Goal: Task Accomplishment & Management: Manage account settings

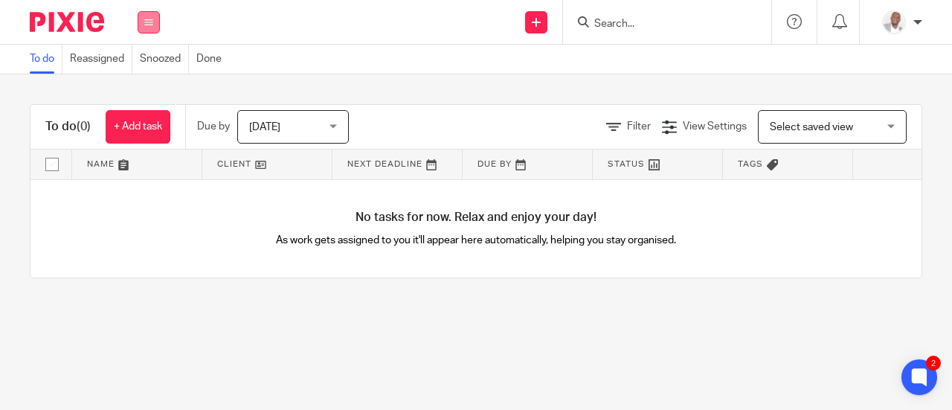
click at [147, 23] on icon at bounding box center [148, 22] width 9 height 9
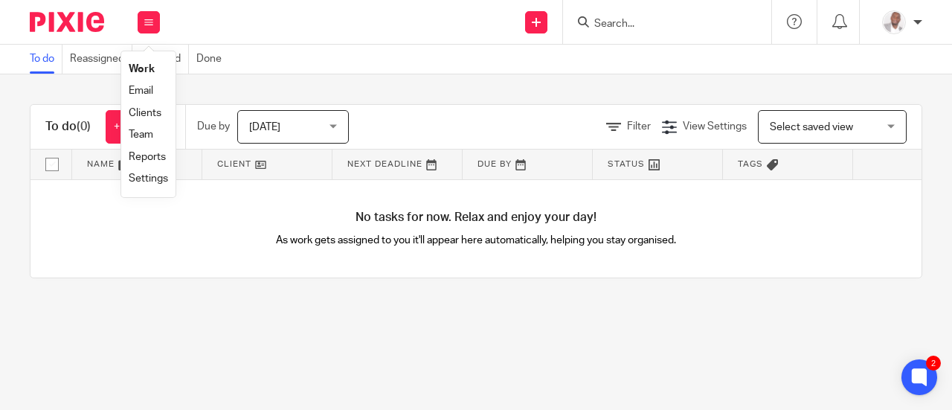
click at [137, 133] on link "Team" at bounding box center [141, 134] width 25 height 10
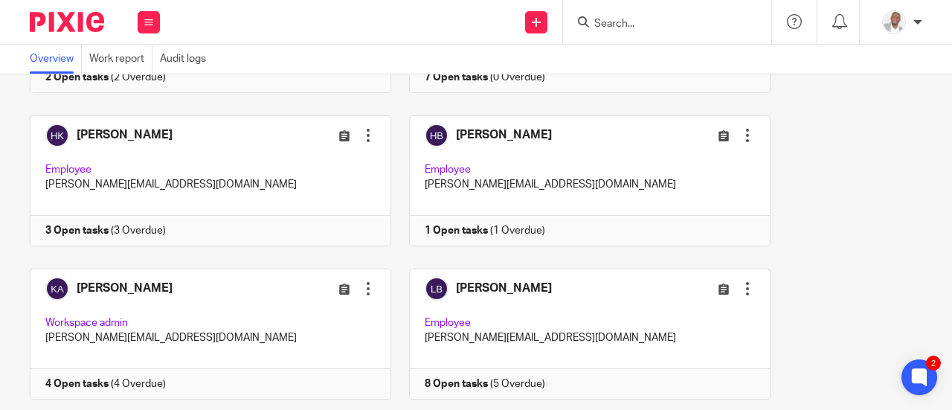
scroll to position [509, 0]
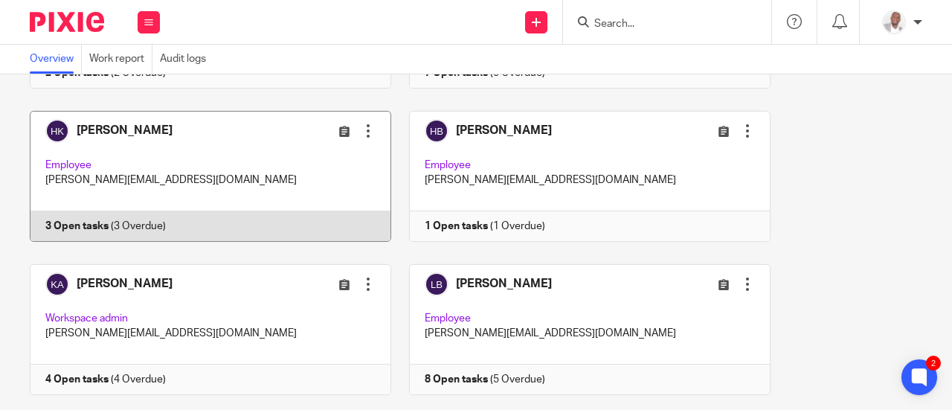
click at [362, 130] on div at bounding box center [368, 131] width 15 height 15
click at [70, 221] on link at bounding box center [203, 176] width 380 height 131
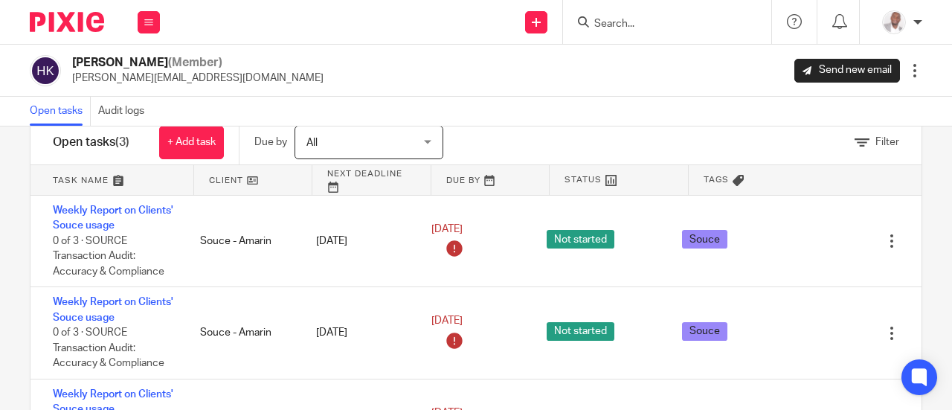
scroll to position [36, 0]
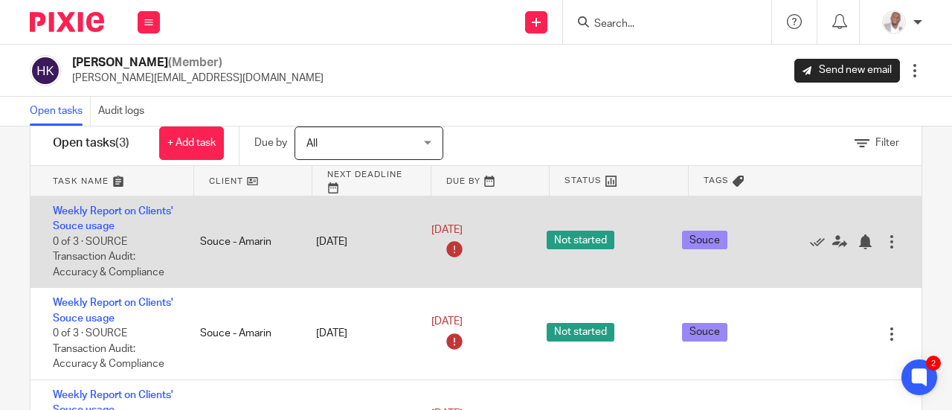
click at [885, 240] on div at bounding box center [892, 241] width 15 height 15
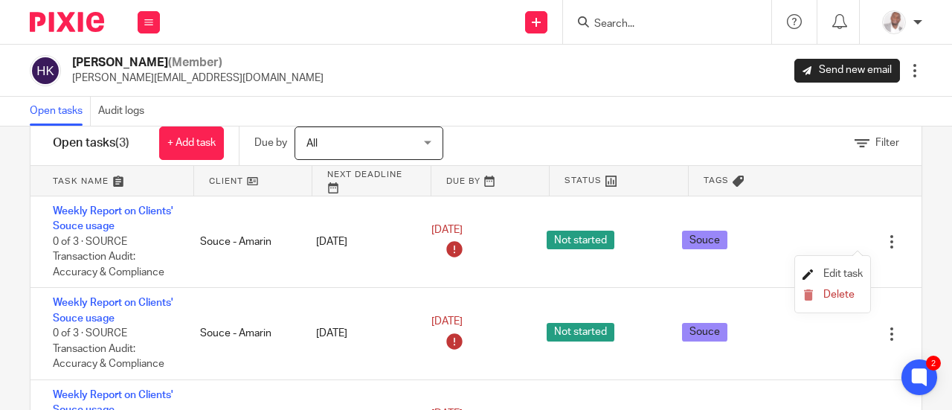
click at [839, 273] on span "Edit task" at bounding box center [843, 274] width 39 height 10
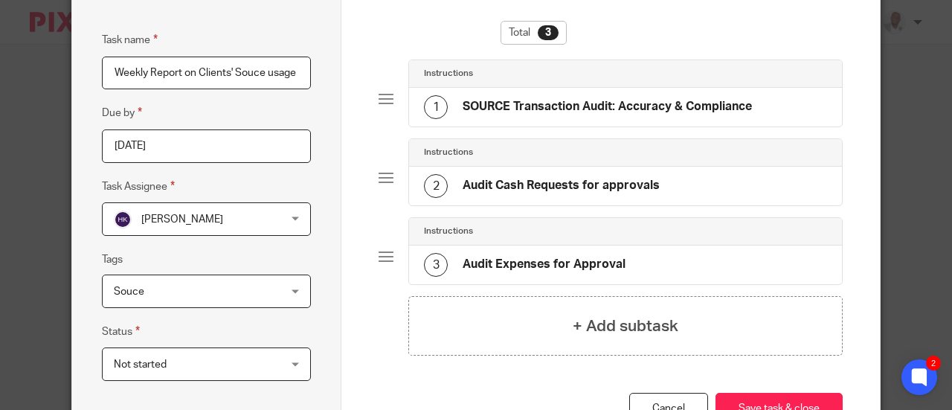
scroll to position [98, 0]
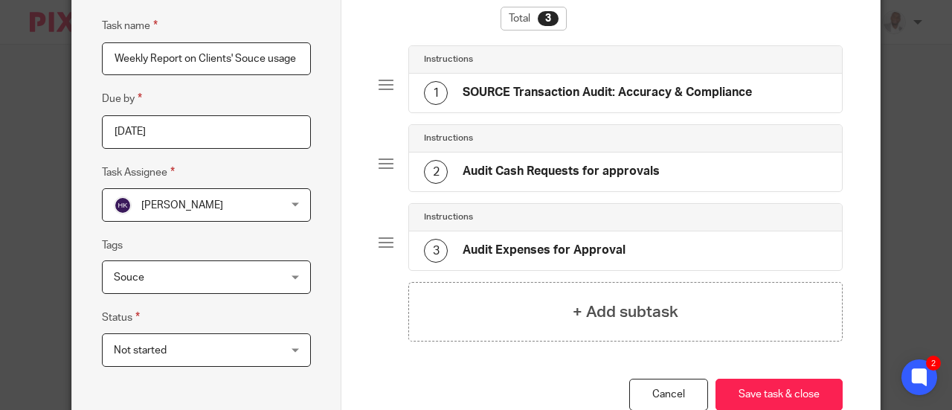
click at [292, 206] on div "Henry Kakembo Henry Kakembo" at bounding box center [206, 204] width 209 height 33
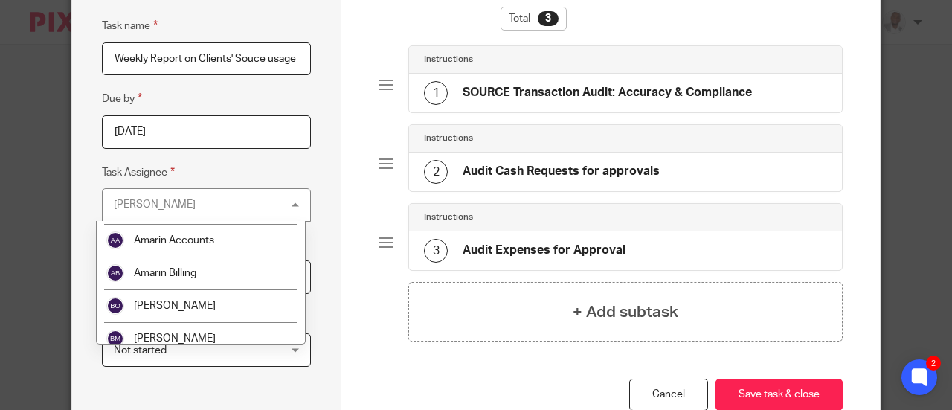
scroll to position [60, 0]
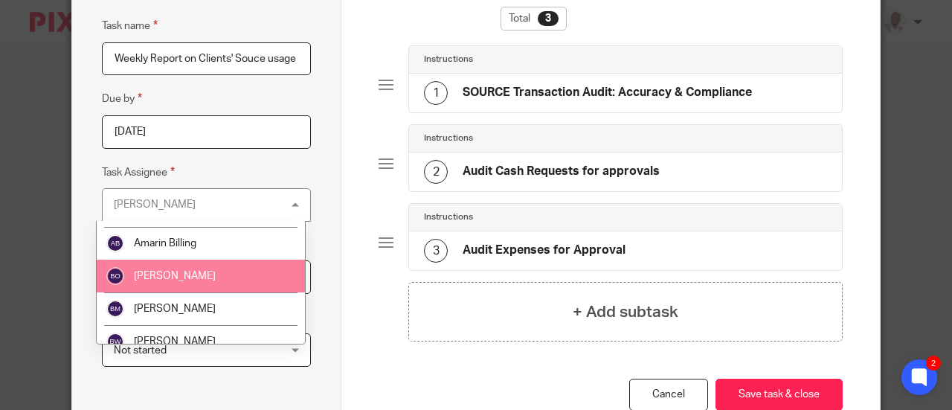
click at [186, 274] on span "[PERSON_NAME]" at bounding box center [175, 276] width 82 height 10
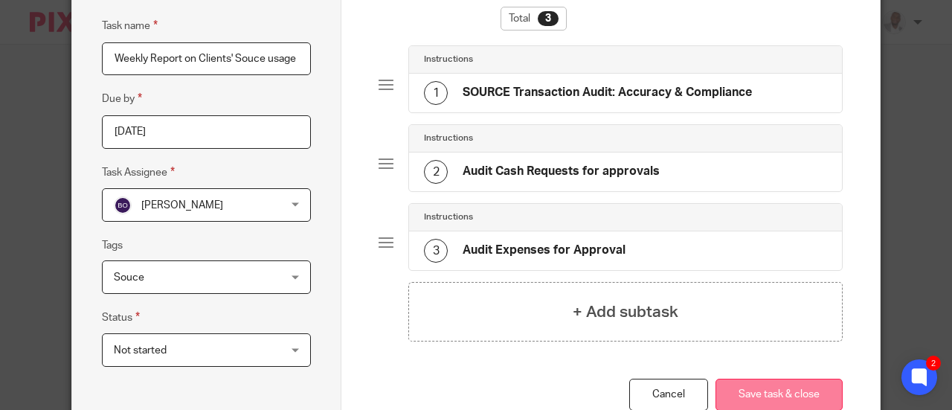
click at [765, 391] on button "Save task & close" at bounding box center [779, 395] width 127 height 32
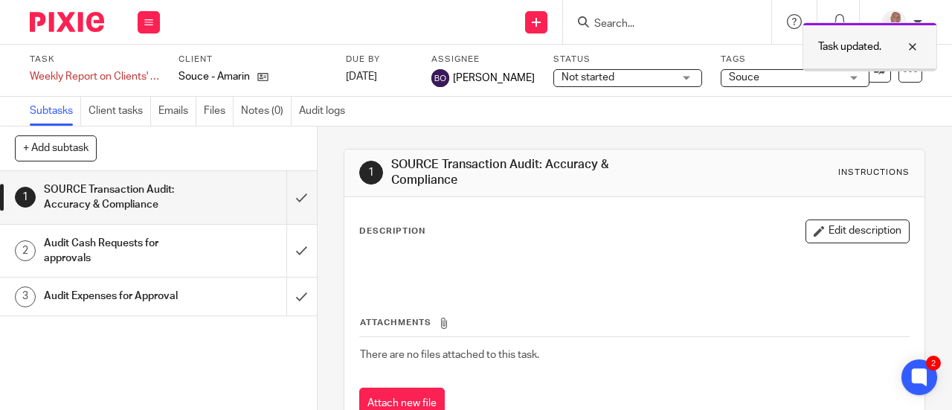
click at [917, 45] on div at bounding box center [902, 47] width 40 height 18
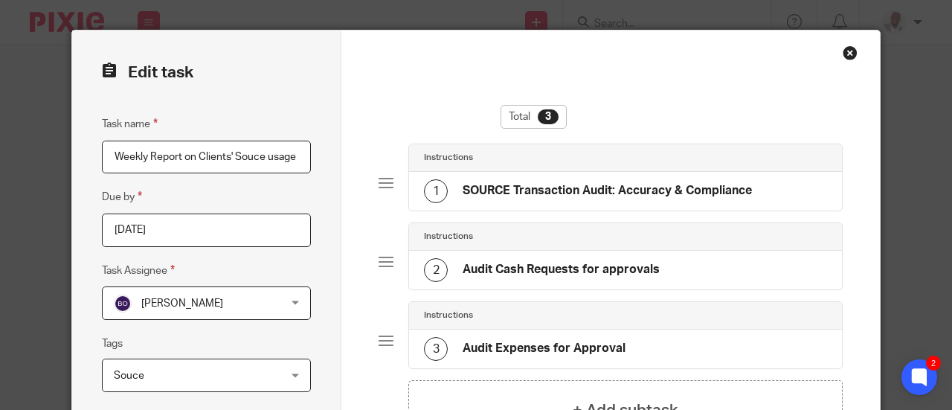
click at [845, 51] on div "Close this dialog window" at bounding box center [850, 52] width 15 height 15
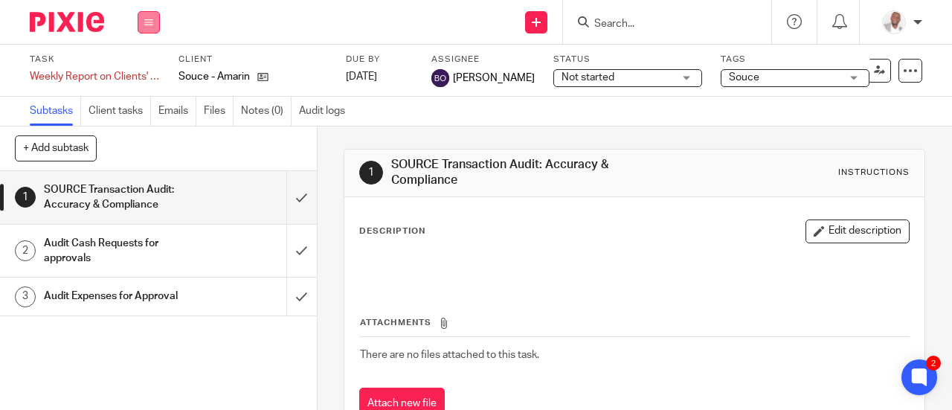
click at [145, 22] on icon at bounding box center [148, 22] width 9 height 9
click at [144, 133] on link "Team" at bounding box center [141, 134] width 25 height 10
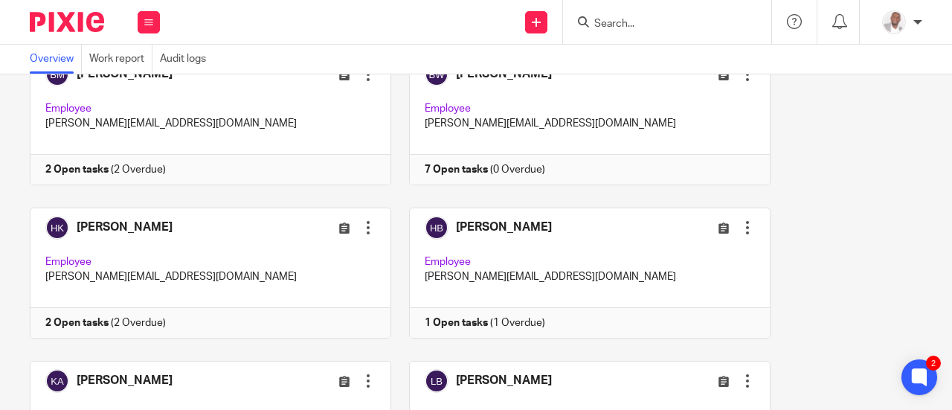
scroll to position [417, 0]
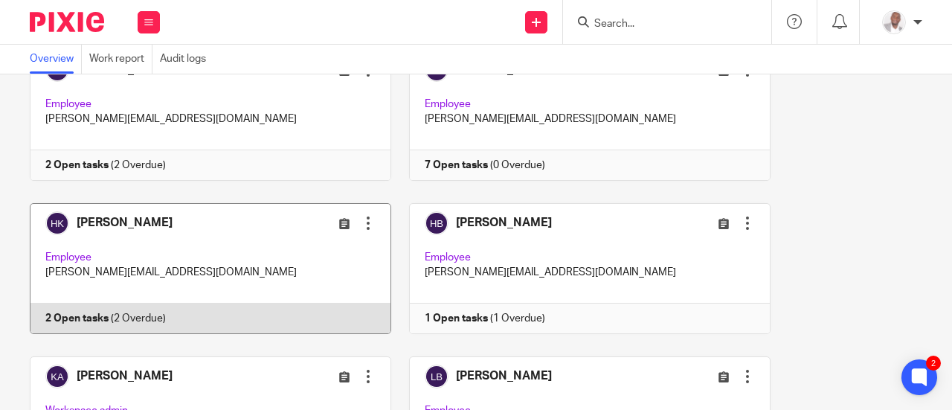
click at [95, 318] on link at bounding box center [203, 268] width 380 height 131
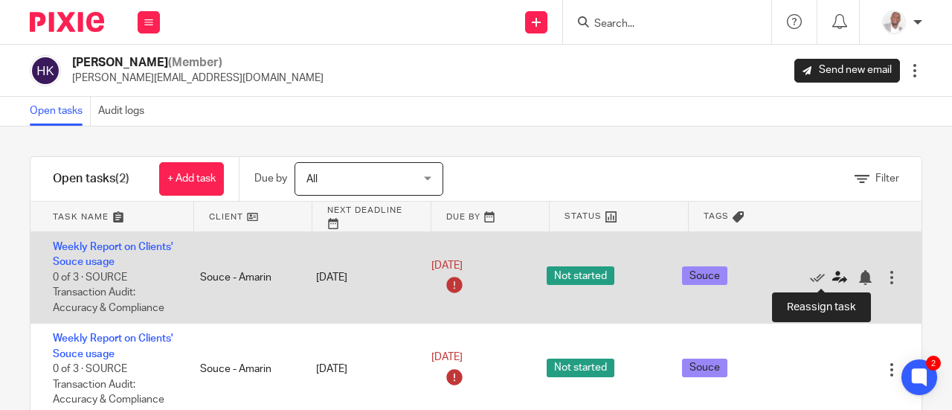
click at [833, 277] on icon at bounding box center [840, 277] width 15 height 15
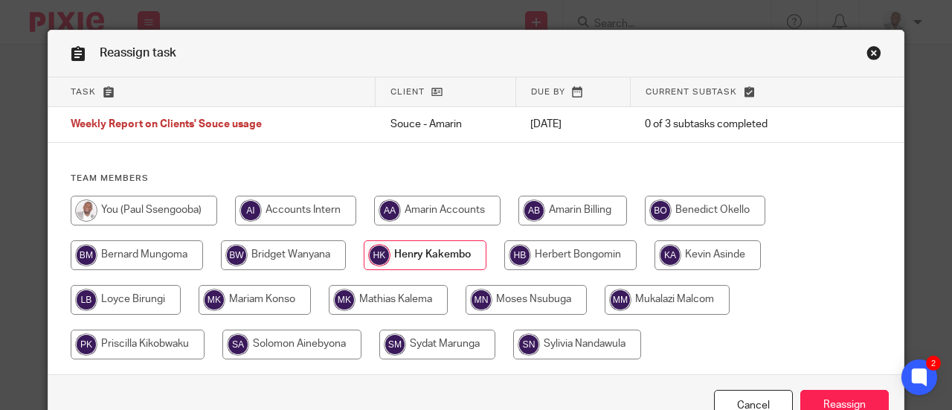
click at [691, 208] on input "radio" at bounding box center [705, 211] width 121 height 30
radio input "true"
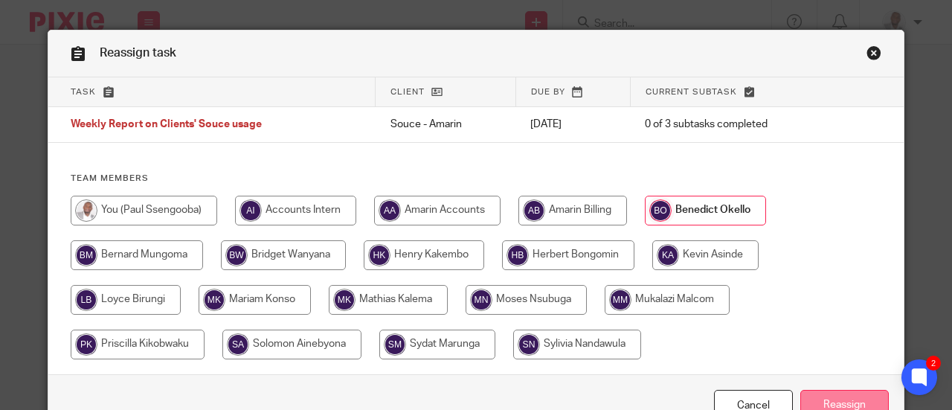
click at [828, 397] on input "Reassign" at bounding box center [845, 406] width 89 height 32
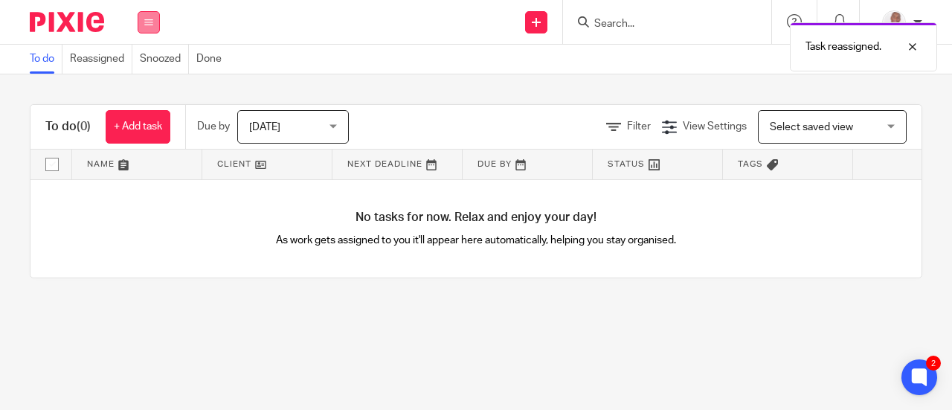
click at [150, 22] on icon at bounding box center [148, 22] width 9 height 9
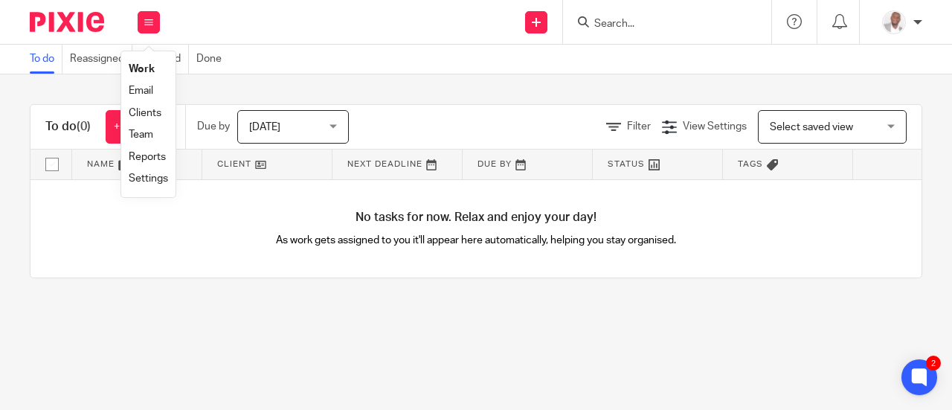
click at [147, 135] on link "Team" at bounding box center [141, 134] width 25 height 10
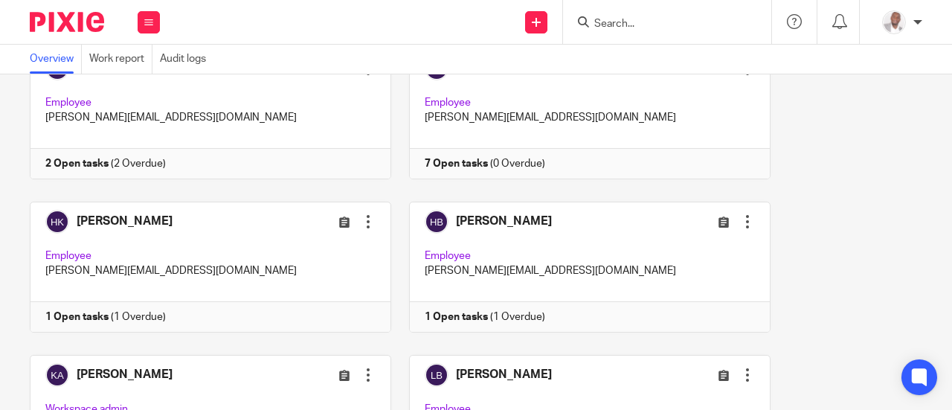
scroll to position [421, 0]
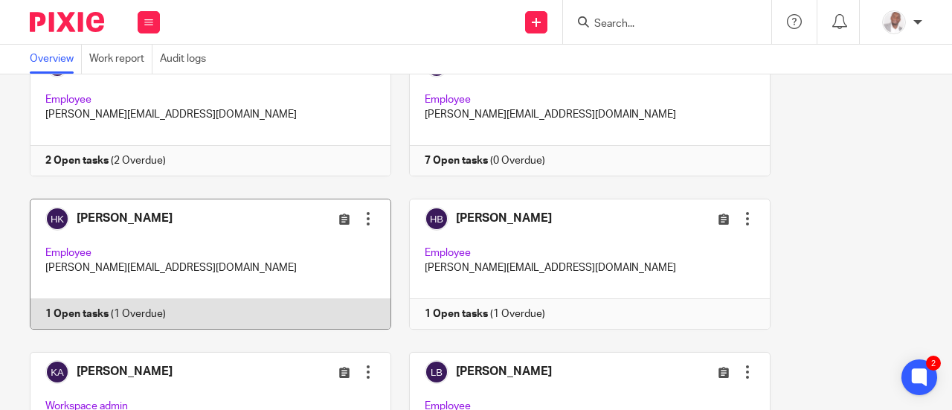
click at [124, 305] on link at bounding box center [203, 264] width 380 height 131
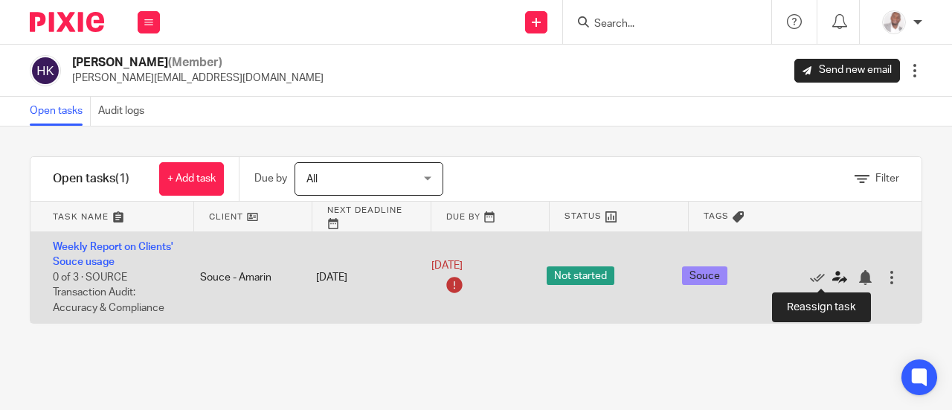
click at [833, 274] on link at bounding box center [844, 277] width 22 height 15
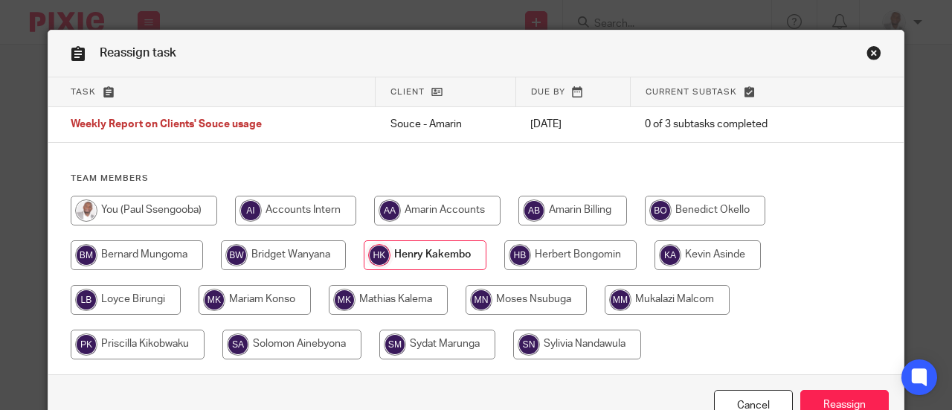
click at [691, 208] on input "radio" at bounding box center [705, 211] width 121 height 30
radio input "true"
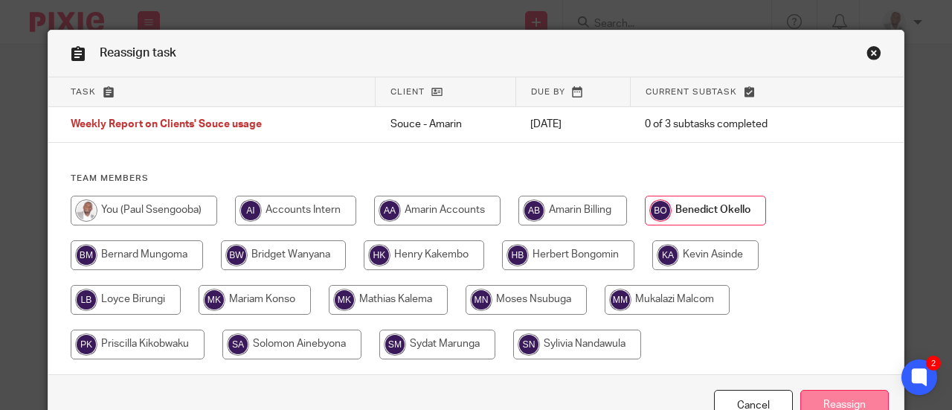
click at [827, 396] on input "Reassign" at bounding box center [845, 406] width 89 height 32
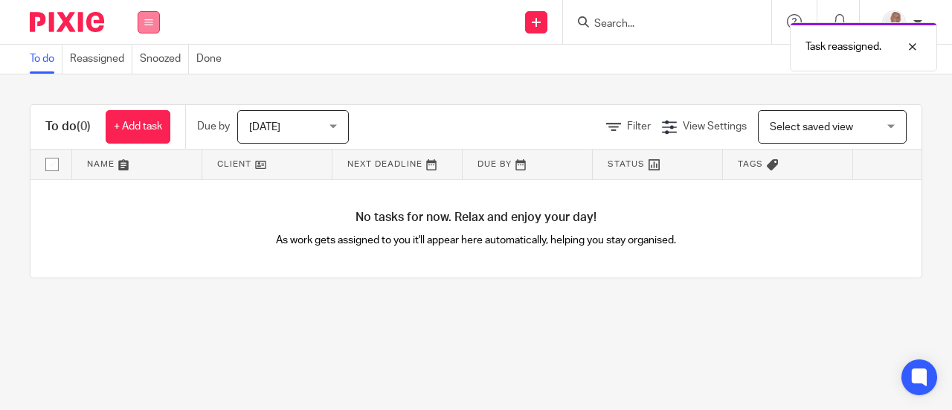
click at [147, 22] on icon at bounding box center [148, 22] width 9 height 9
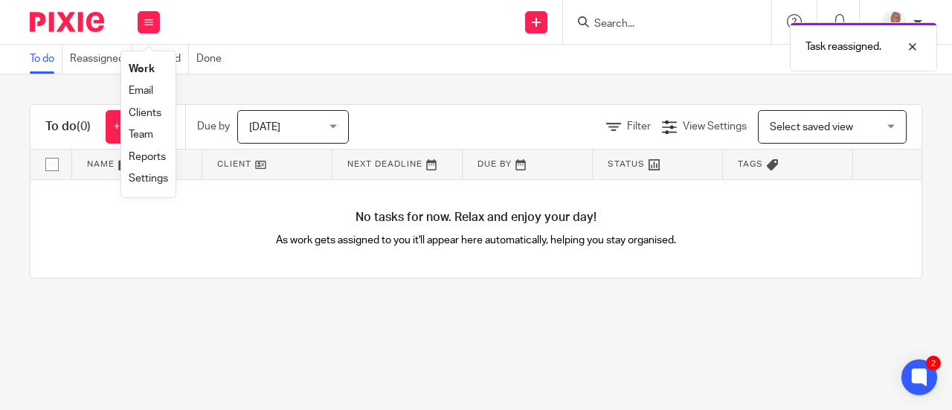
click at [141, 135] on link "Team" at bounding box center [141, 134] width 25 height 10
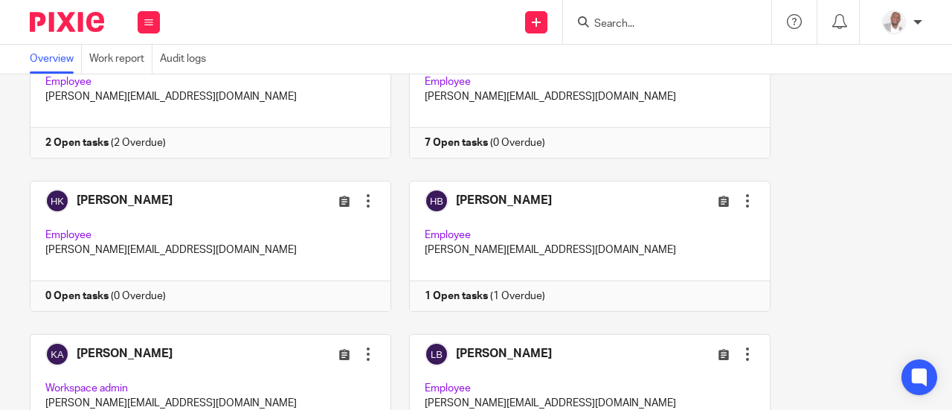
scroll to position [444, 0]
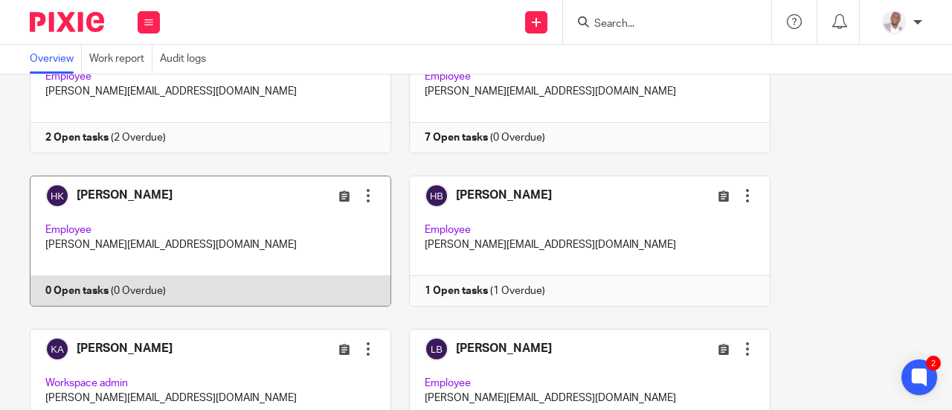
click at [361, 193] on div at bounding box center [368, 195] width 15 height 15
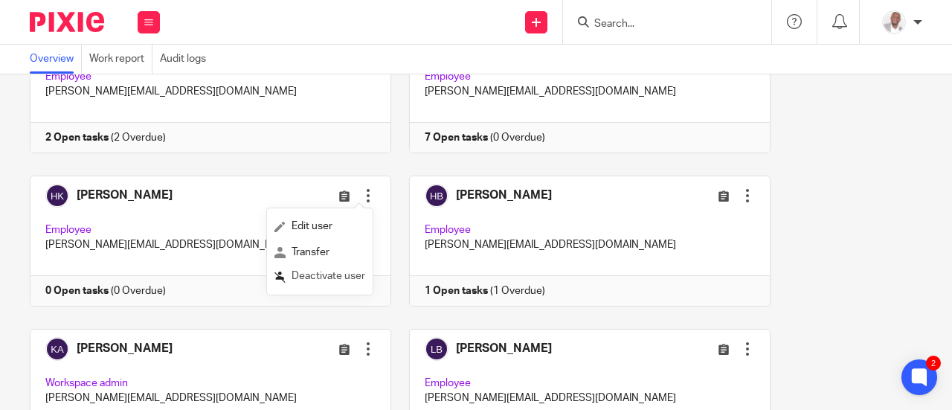
click at [305, 278] on span "Deactivate user" at bounding box center [329, 276] width 74 height 10
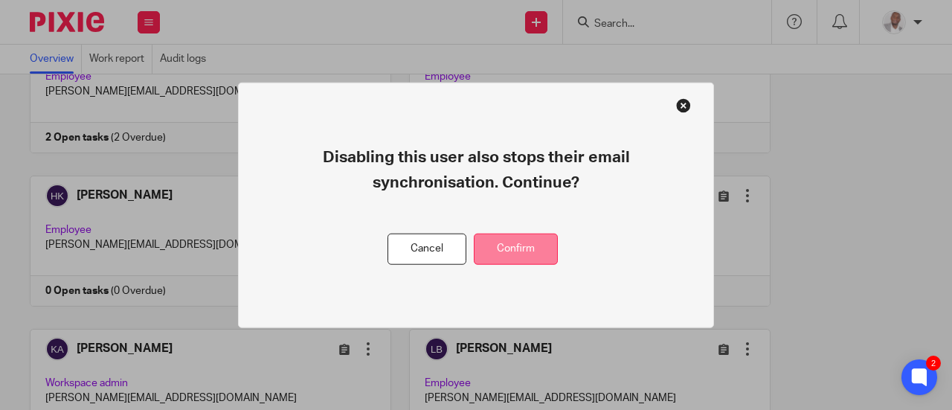
click at [506, 251] on button "Confirm" at bounding box center [516, 249] width 84 height 32
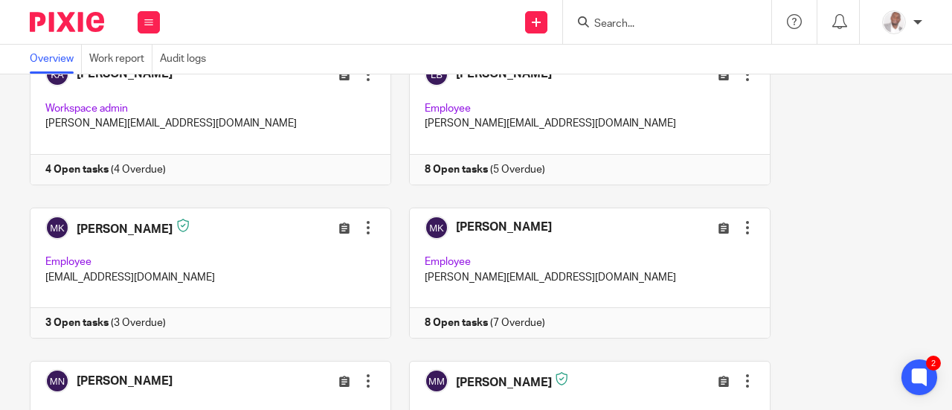
scroll to position [720, 0]
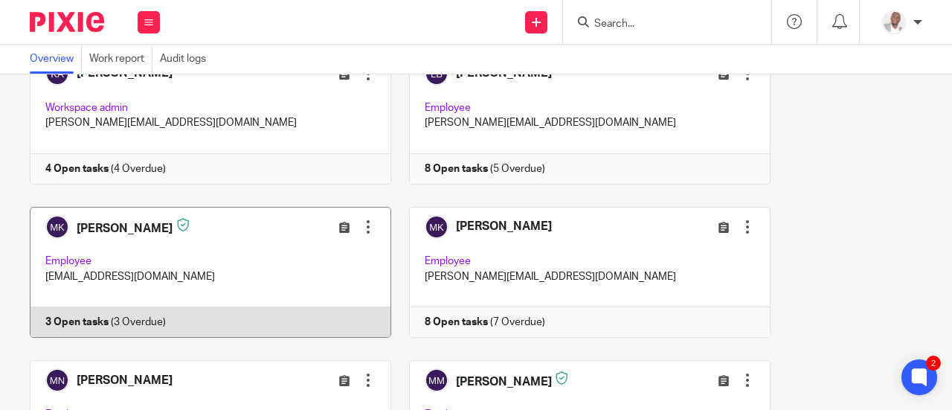
click at [104, 316] on link at bounding box center [203, 272] width 380 height 131
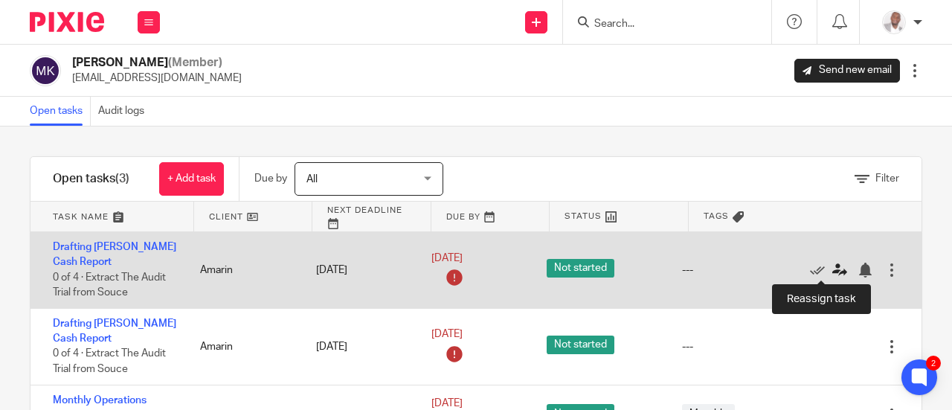
click at [833, 272] on icon at bounding box center [840, 270] width 15 height 15
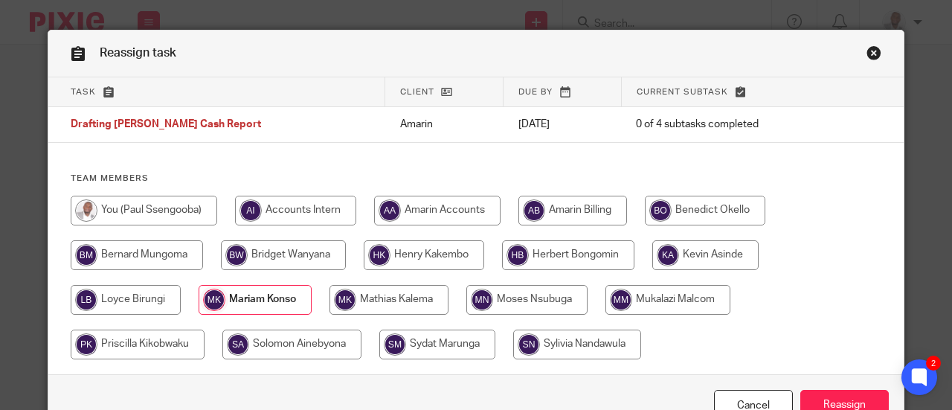
click at [441, 348] on input "radio" at bounding box center [438, 345] width 116 height 30
radio input "true"
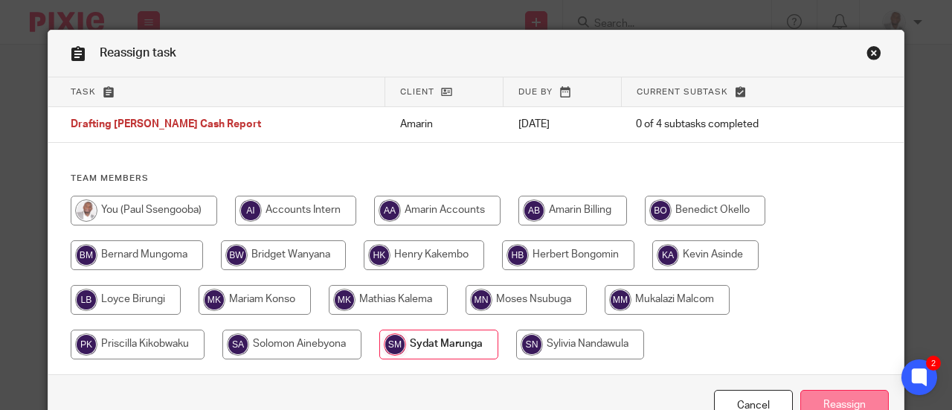
click at [828, 400] on input "Reassign" at bounding box center [845, 406] width 89 height 32
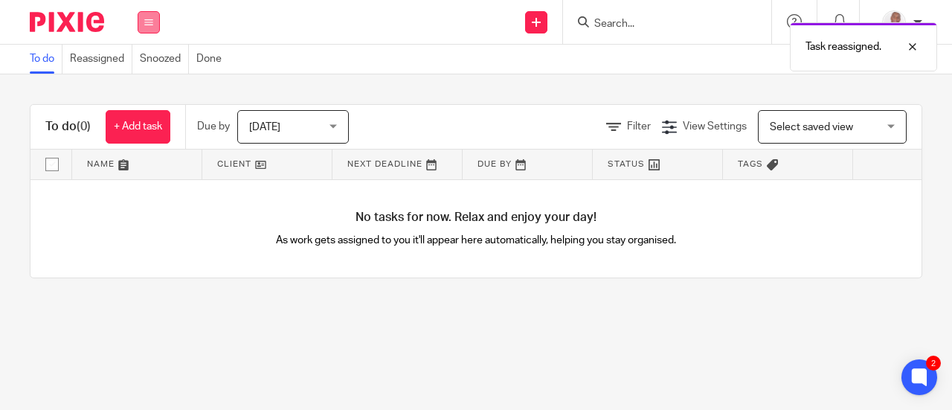
click at [156, 26] on button at bounding box center [149, 22] width 22 height 22
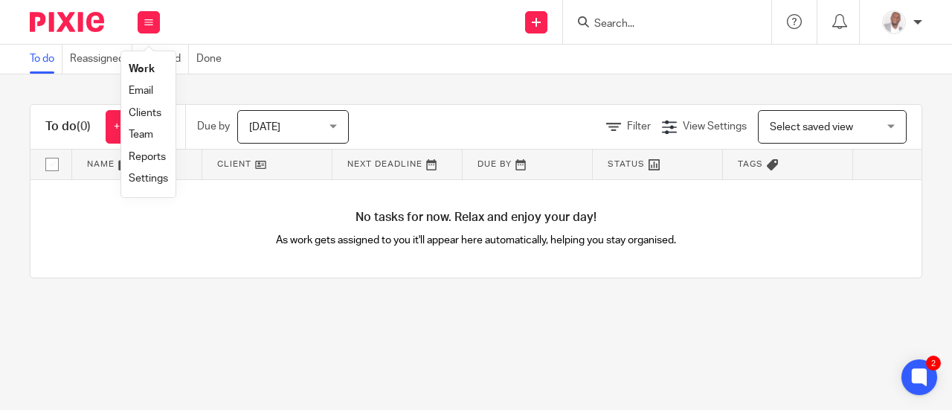
click at [142, 137] on link "Team" at bounding box center [141, 134] width 25 height 10
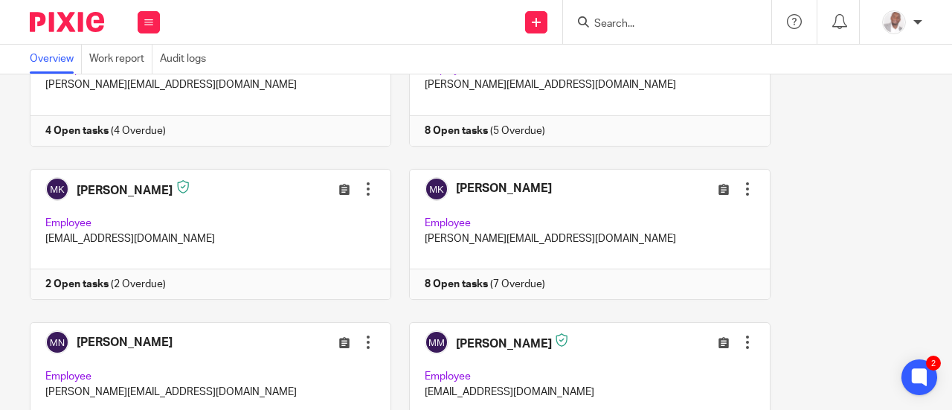
scroll to position [758, 0]
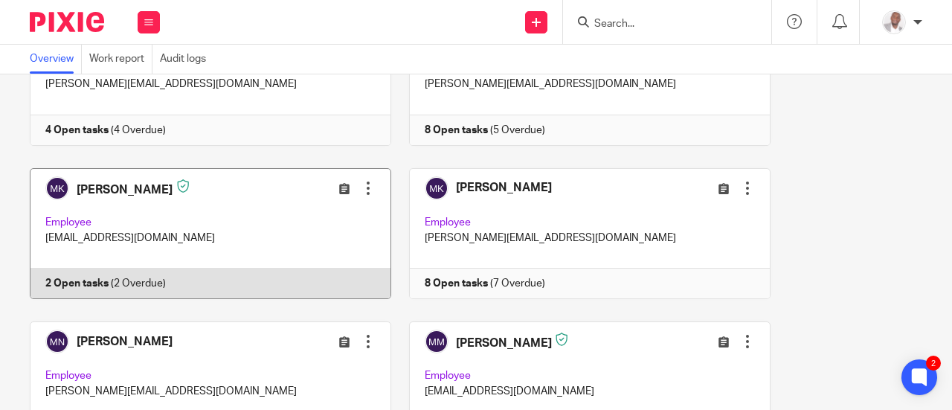
click at [92, 278] on link at bounding box center [203, 233] width 380 height 131
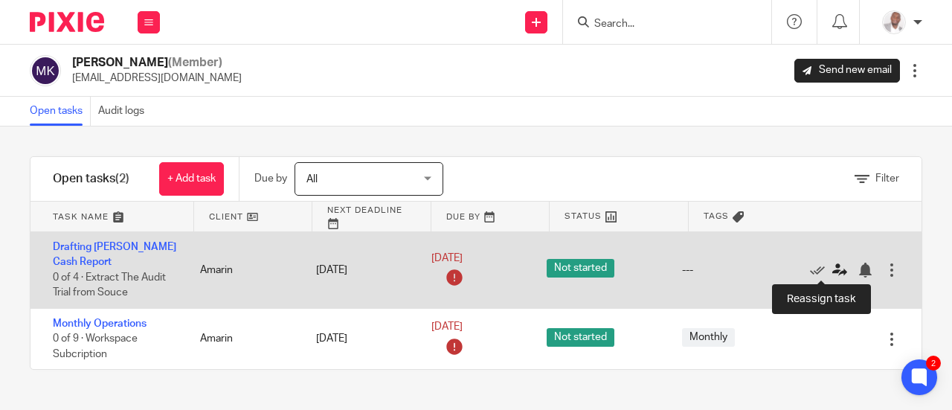
click at [833, 270] on icon at bounding box center [840, 270] width 15 height 15
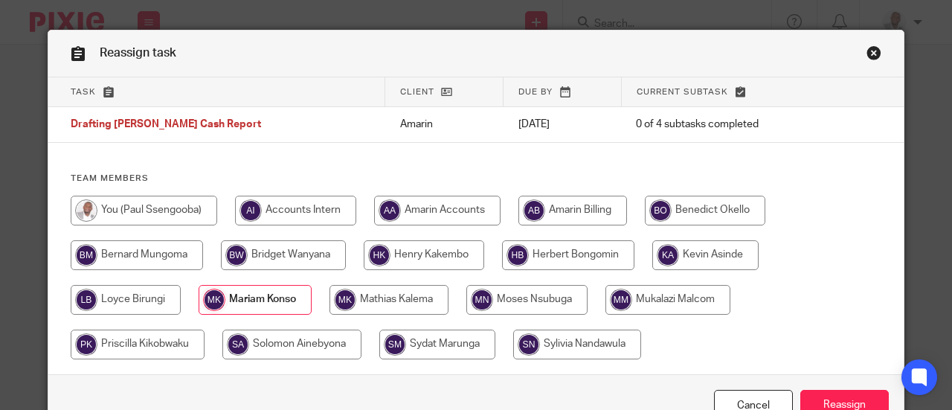
click at [422, 351] on input "radio" at bounding box center [438, 345] width 116 height 30
radio input "true"
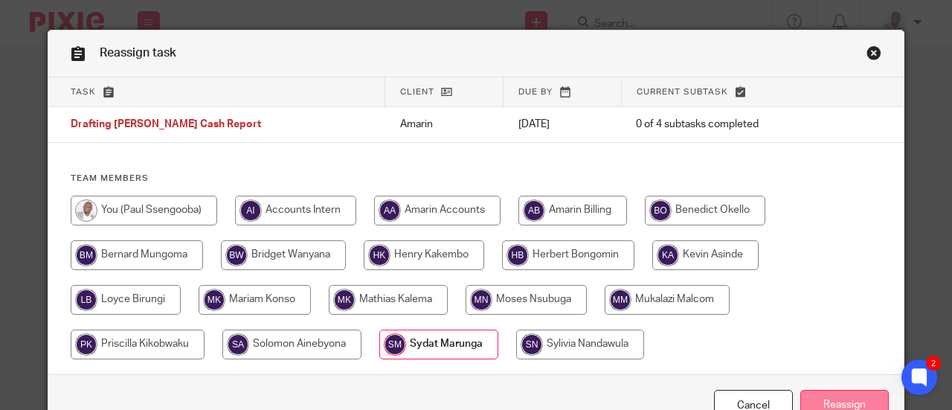
click at [828, 403] on input "Reassign" at bounding box center [845, 406] width 89 height 32
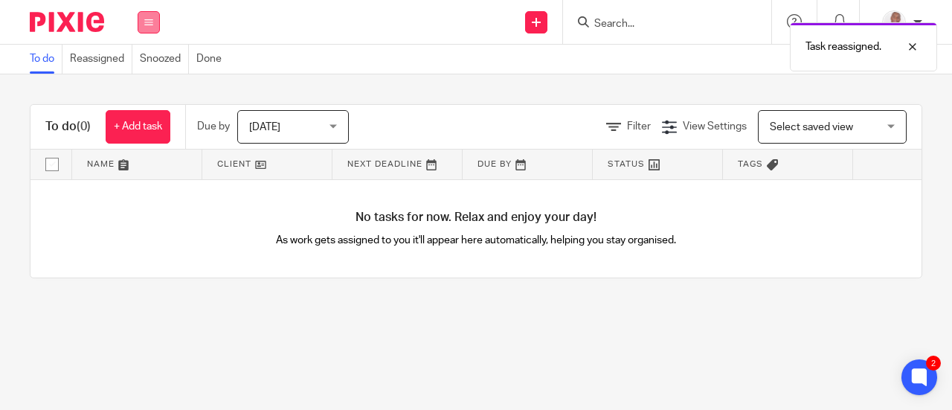
click at [147, 29] on button at bounding box center [149, 22] width 22 height 22
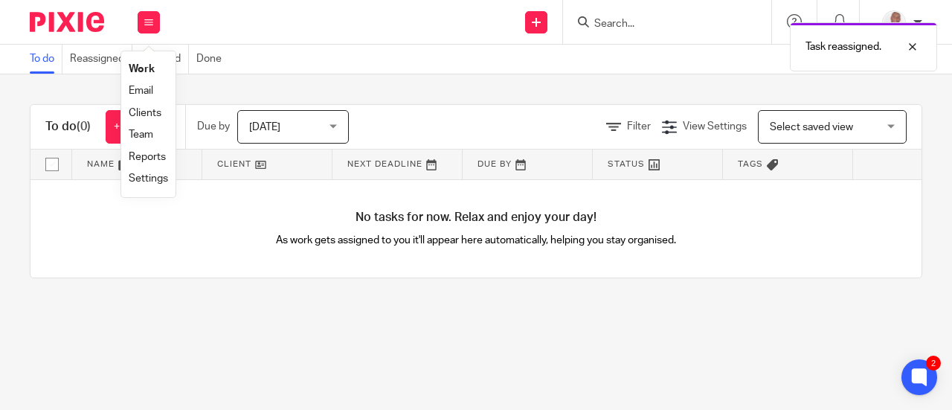
click at [145, 138] on link "Team" at bounding box center [141, 134] width 25 height 10
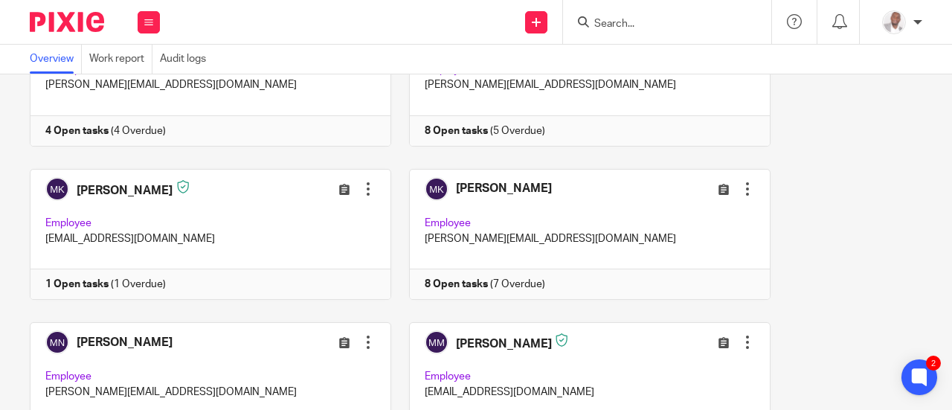
scroll to position [760, 0]
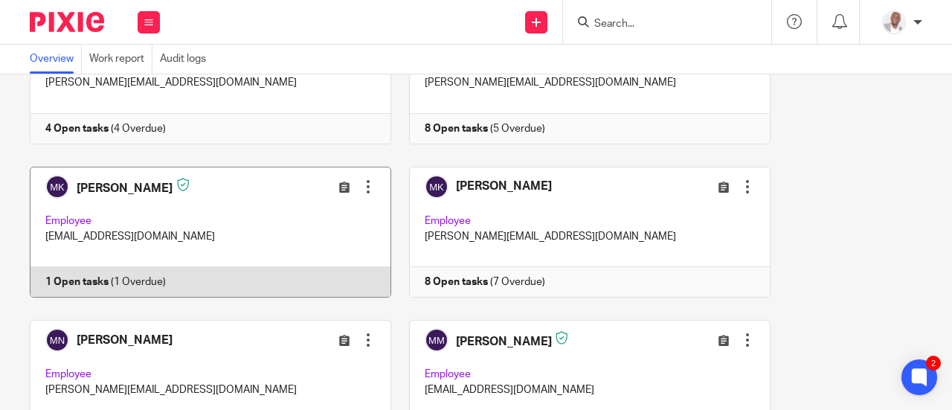
click at [133, 278] on link at bounding box center [203, 232] width 380 height 131
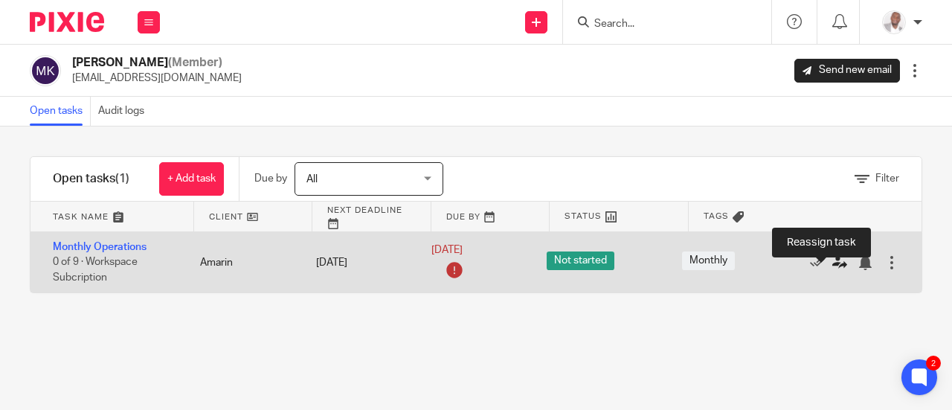
click at [833, 258] on icon at bounding box center [840, 262] width 15 height 15
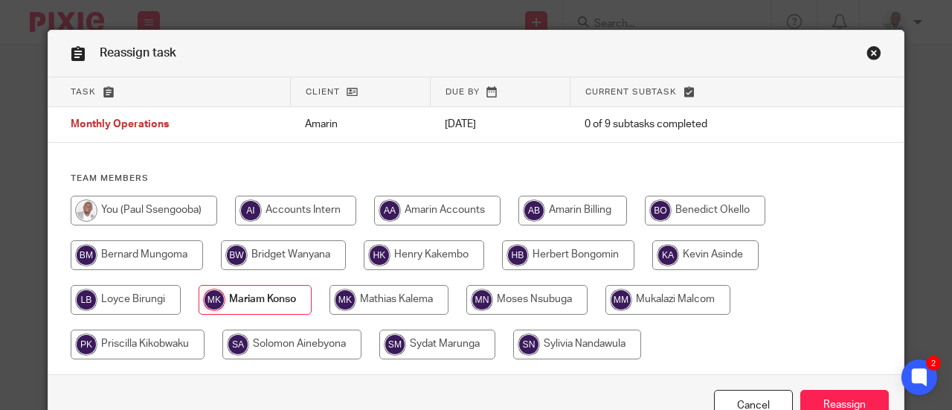
click at [434, 343] on input "radio" at bounding box center [438, 345] width 116 height 30
radio input "true"
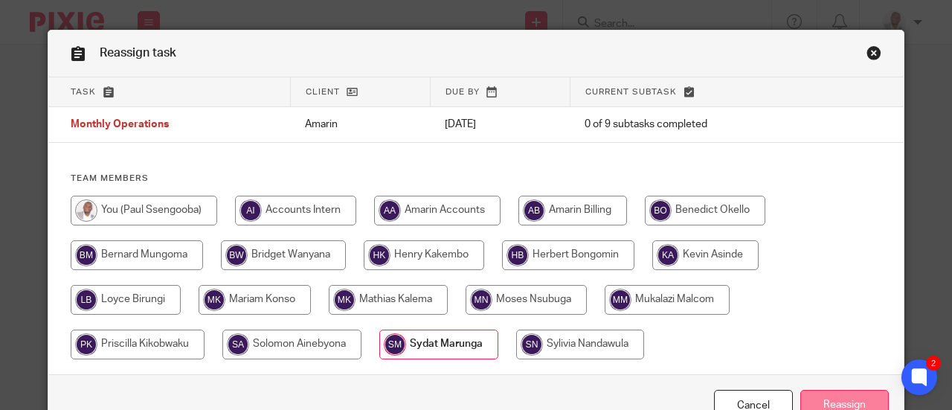
click at [817, 403] on input "Reassign" at bounding box center [845, 406] width 89 height 32
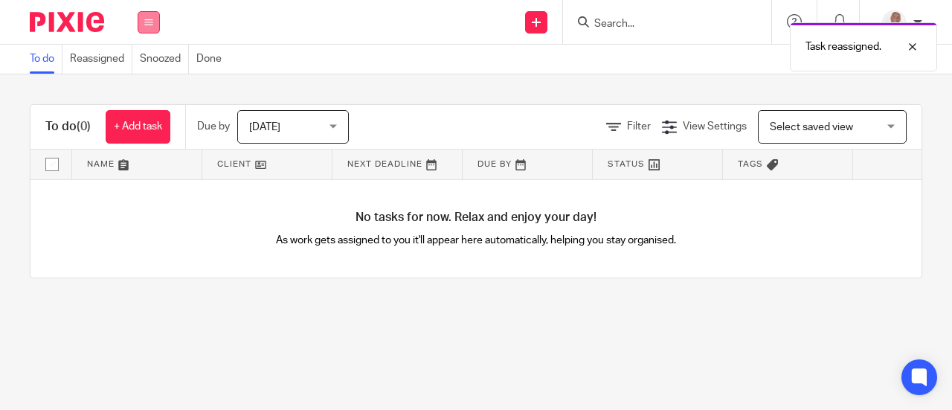
click at [150, 25] on icon at bounding box center [148, 22] width 9 height 9
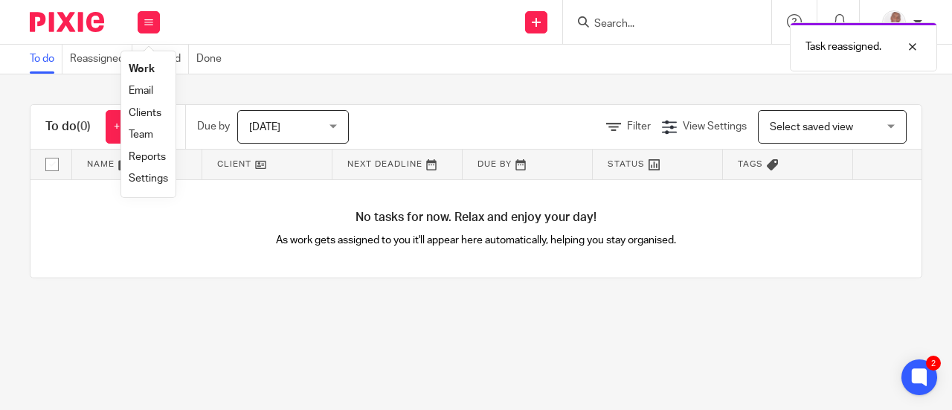
click at [145, 179] on link "Settings" at bounding box center [148, 178] width 39 height 10
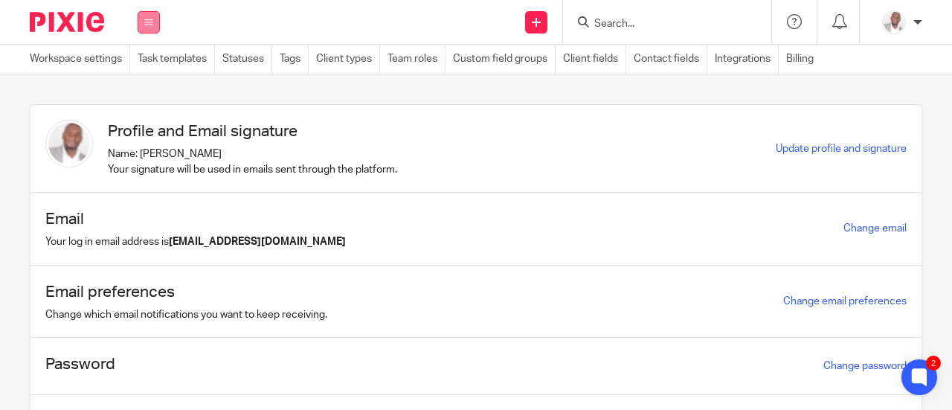
click at [149, 16] on button at bounding box center [149, 22] width 22 height 22
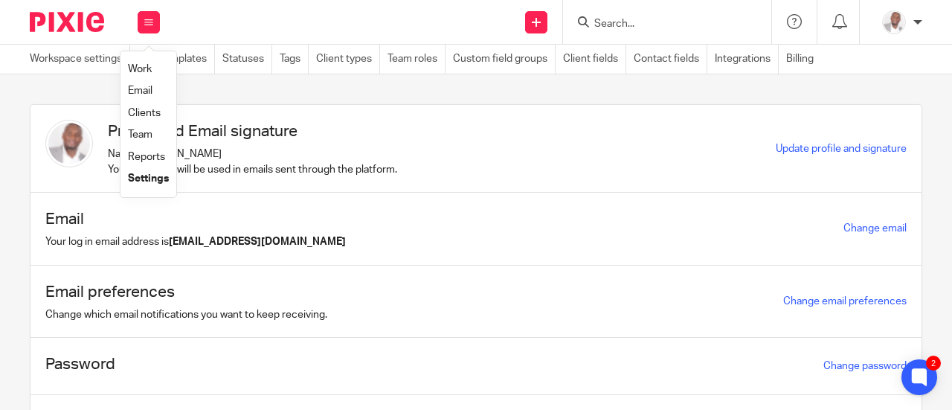
click at [143, 134] on link "Team" at bounding box center [140, 134] width 25 height 10
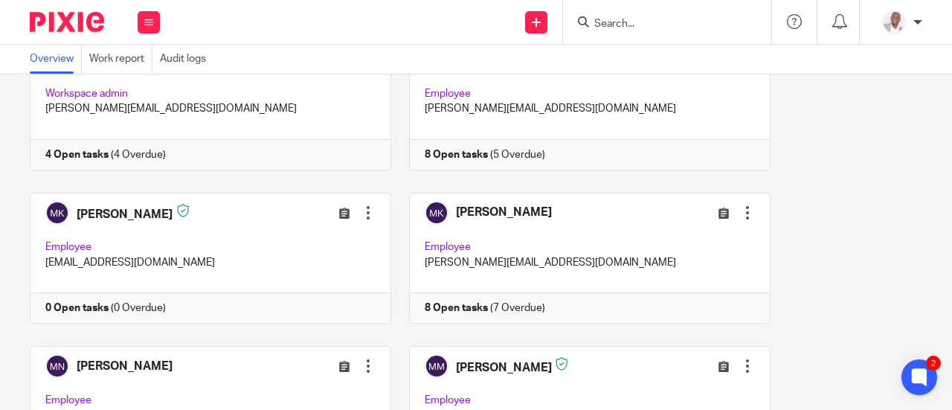
scroll to position [747, 0]
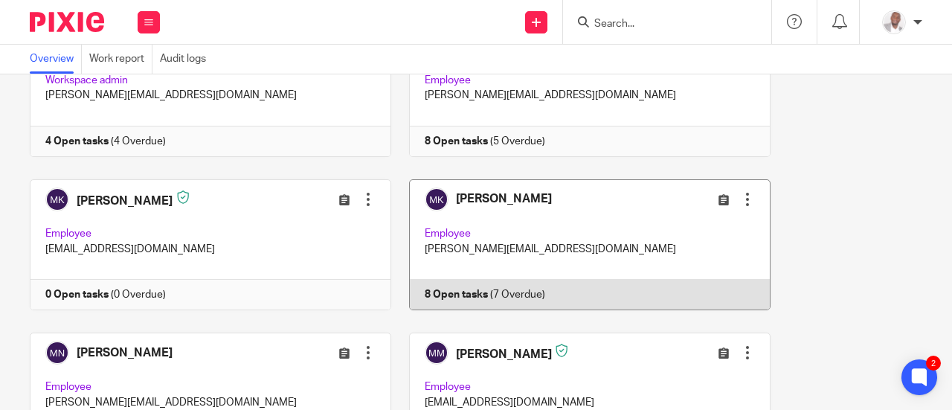
click at [455, 290] on link at bounding box center [581, 244] width 380 height 131
